Goal: Task Accomplishment & Management: Use online tool/utility

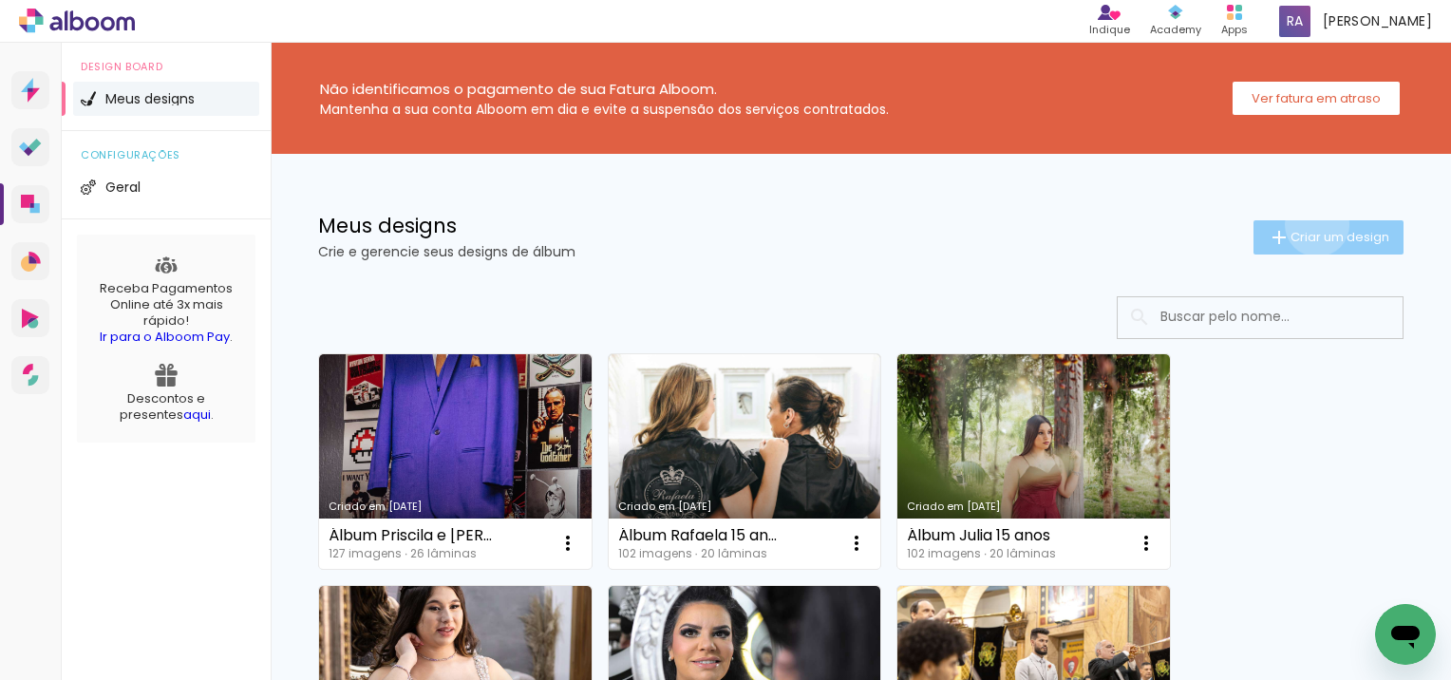
click at [1299, 224] on paper-button "Criar um design" at bounding box center [1329, 237] width 150 height 34
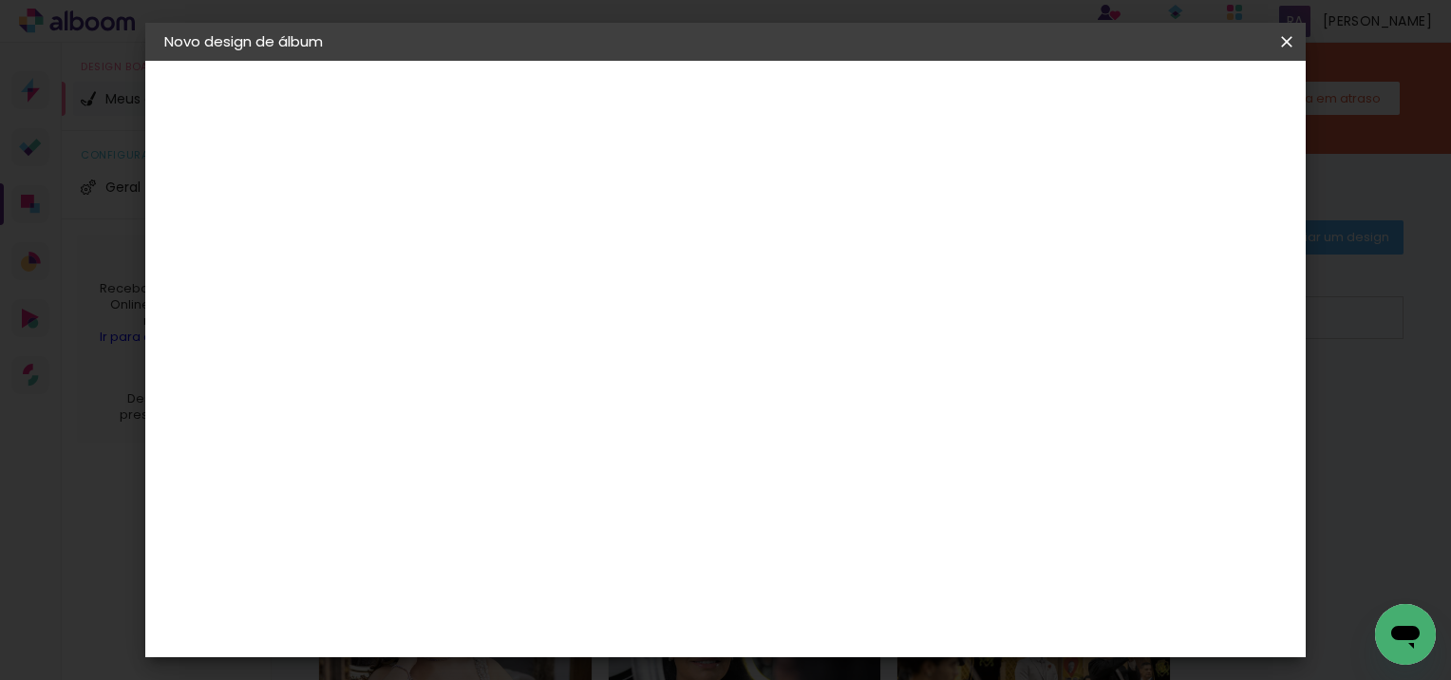
click at [475, 245] on input at bounding box center [475, 254] width 0 height 29
type input "Álbum Mariane e Herbert"
type paper-input "Álbum Mariane e Herbert"
click at [0, 0] on slot "Avançar" at bounding box center [0, 0] width 0 height 0
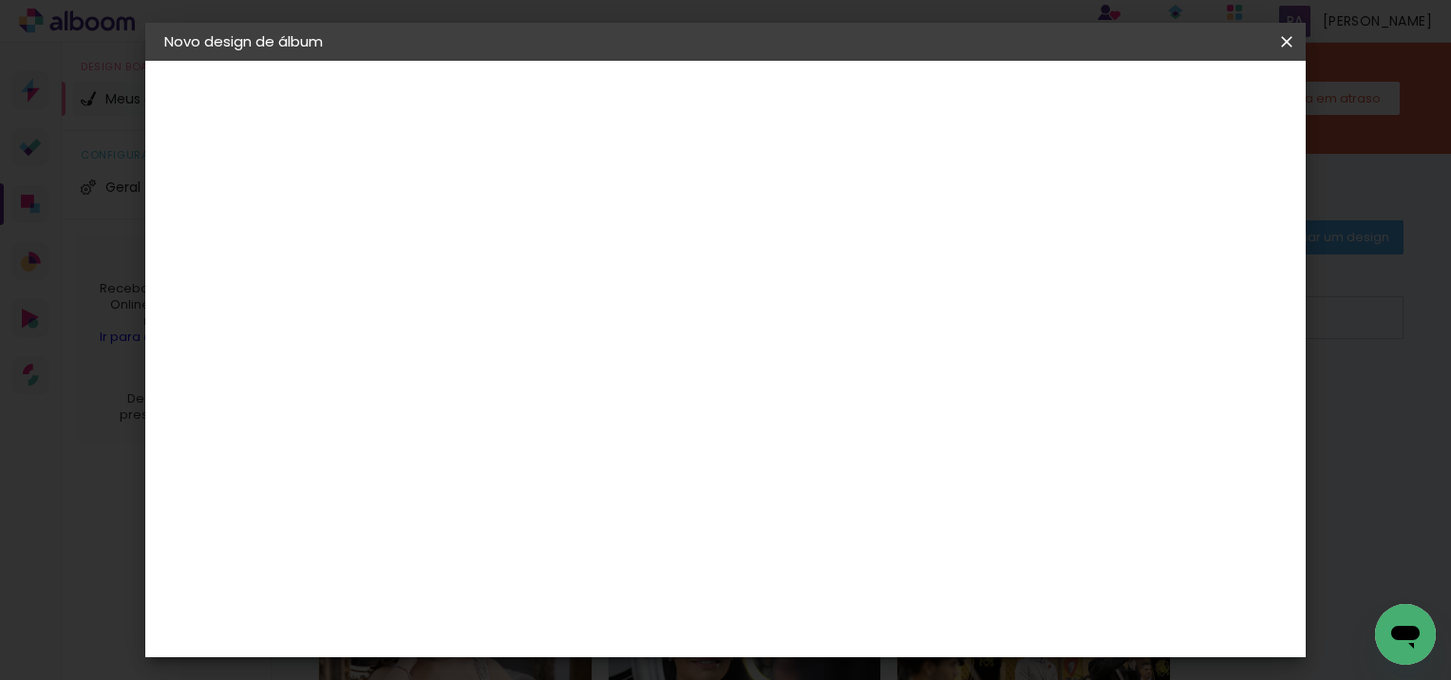
click at [830, 109] on paper-button "Avançar" at bounding box center [783, 101] width 93 height 32
click at [603, 529] on span "30 × 30" at bounding box center [559, 548] width 88 height 39
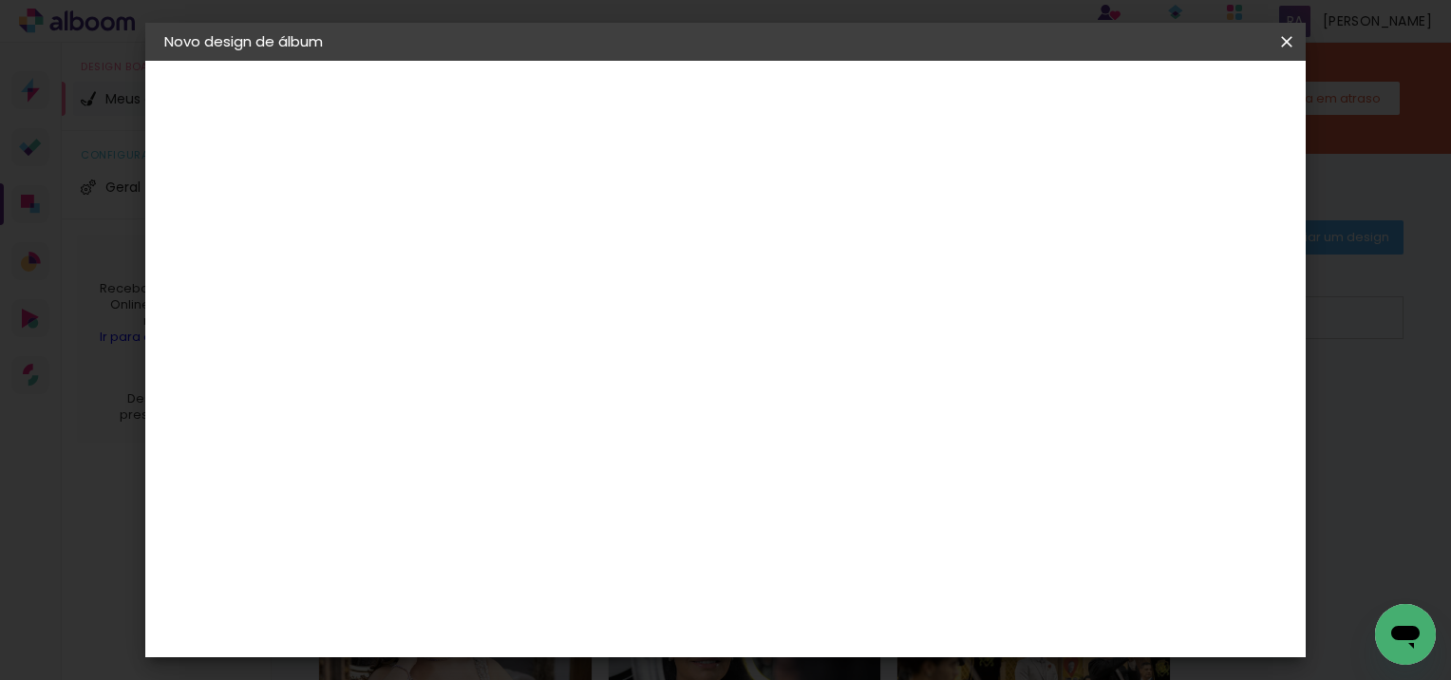
click at [0, 0] on slot "Avançar" at bounding box center [0, 0] width 0 height 0
click at [853, 200] on div at bounding box center [844, 205] width 17 height 17
type paper-checkbox "on"
click at [960, 94] on span "Iniciar design" at bounding box center [917, 100] width 86 height 13
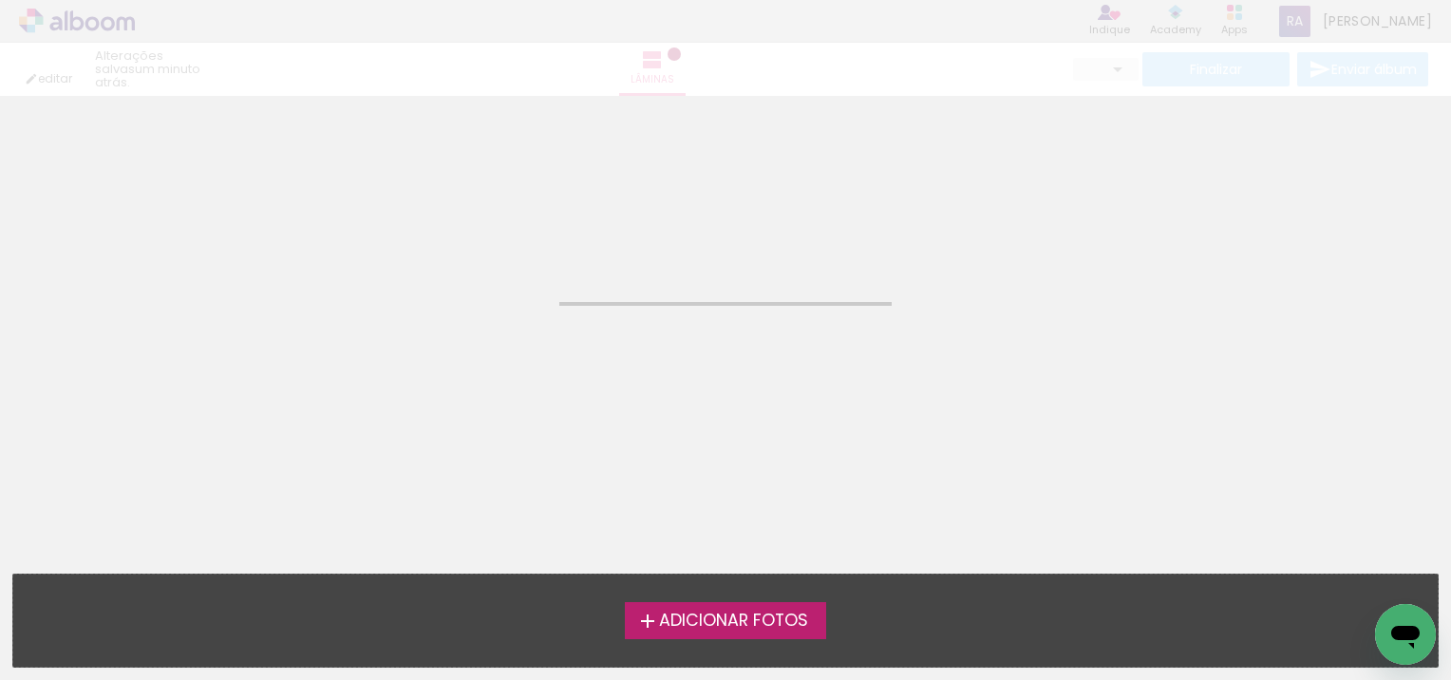
click at [722, 615] on span "Adicionar Fotos" at bounding box center [733, 621] width 149 height 17
click at [0, 0] on input "file" at bounding box center [0, 0] width 0 height 0
